Goal: Task Accomplishment & Management: Complete application form

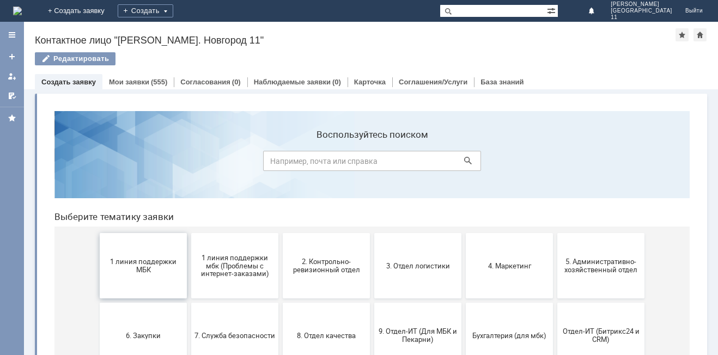
click at [161, 278] on button "1 линия поддержки МБК" at bounding box center [143, 265] width 87 height 65
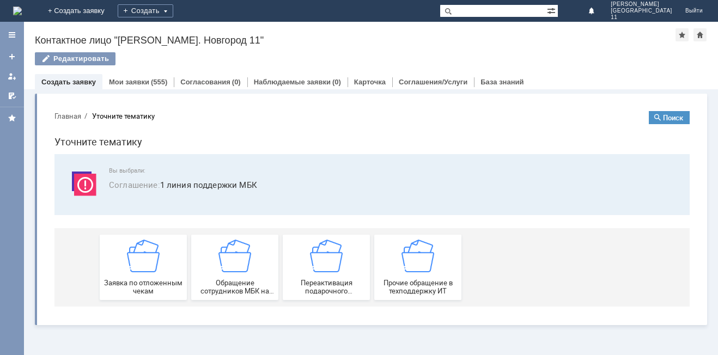
click at [162, 277] on div "Заявка по отложенным чекам" at bounding box center [143, 268] width 81 height 56
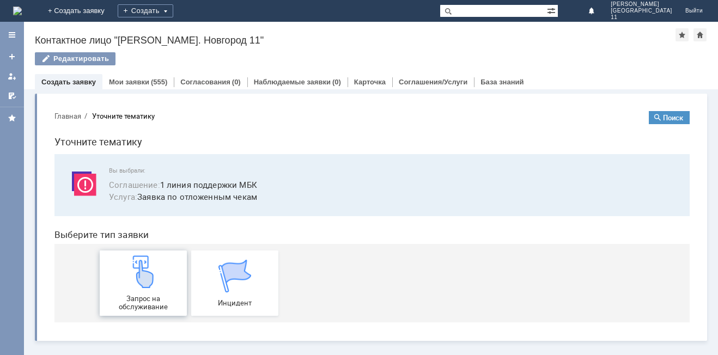
click at [158, 283] on img at bounding box center [143, 272] width 33 height 33
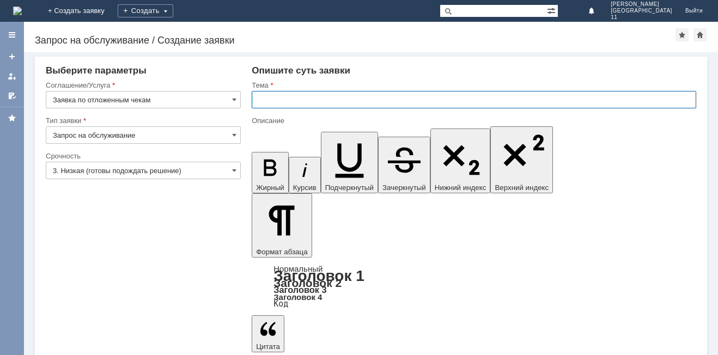
click at [281, 95] on input "text" at bounding box center [474, 99] width 445 height 17
type input "прошу удалить отложенные чеки"
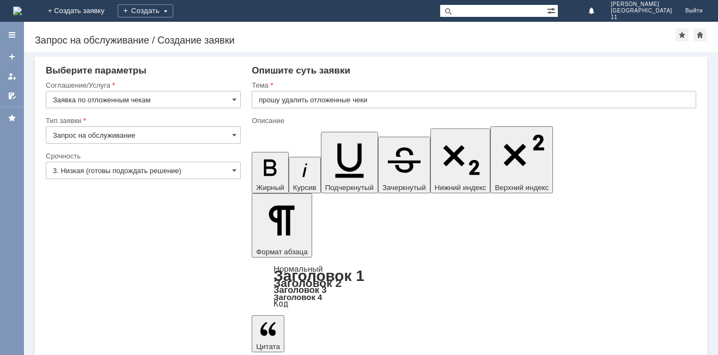
click at [368, 96] on input "прошу удалить отложенные чеки" at bounding box center [474, 99] width 445 height 17
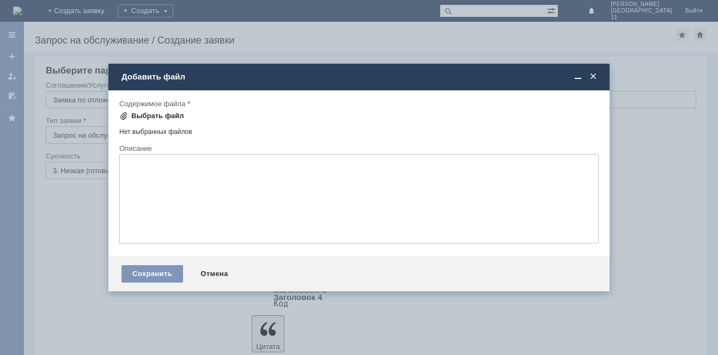
click at [141, 110] on div "Выбрать файл" at bounding box center [151, 116] width 65 height 13
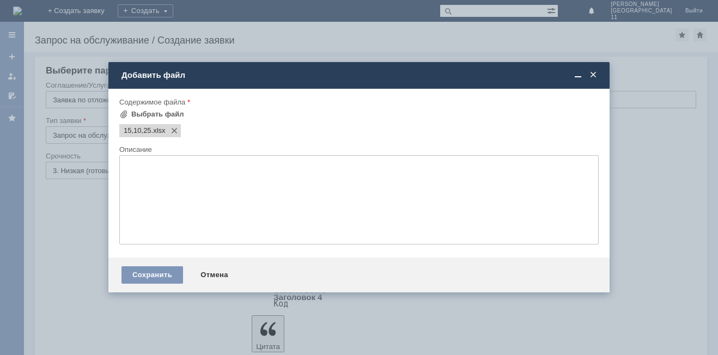
scroll to position [0, 0]
click at [140, 274] on div "Сохранить" at bounding box center [153, 274] width 62 height 17
